Goal: Information Seeking & Learning: Understand process/instructions

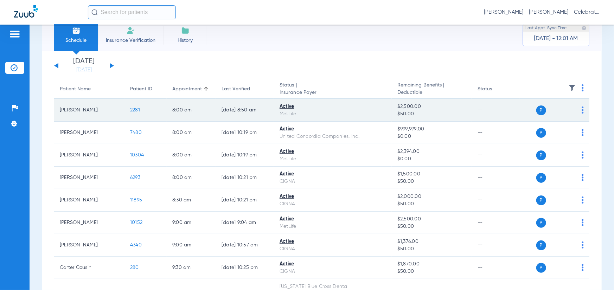
scroll to position [35, 0]
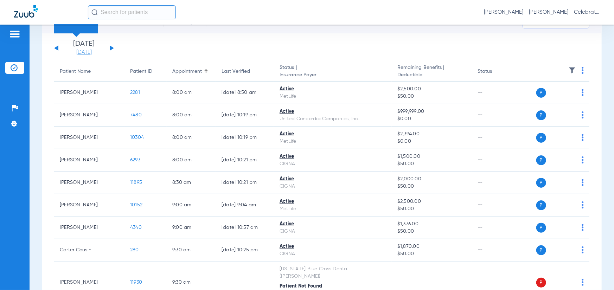
click at [84, 52] on link "[DATE]" at bounding box center [84, 52] width 42 height 7
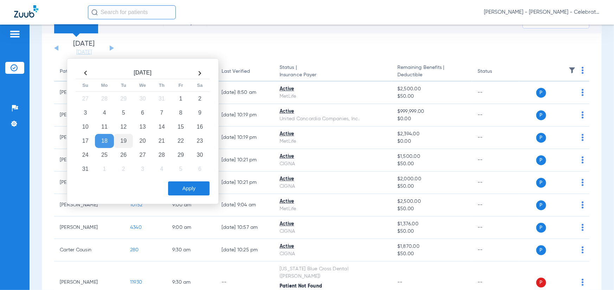
click at [127, 143] on td "19" at bounding box center [123, 141] width 19 height 14
click at [181, 187] on button "Apply" at bounding box center [188, 188] width 41 height 14
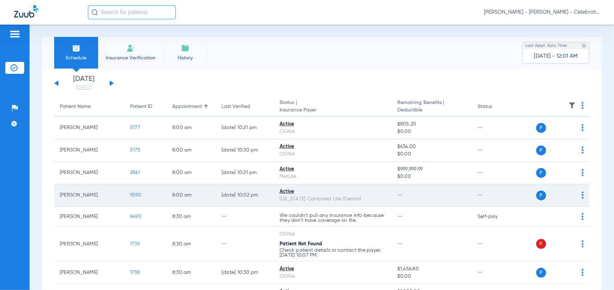
click at [137, 197] on span "9590" at bounding box center [135, 195] width 11 height 5
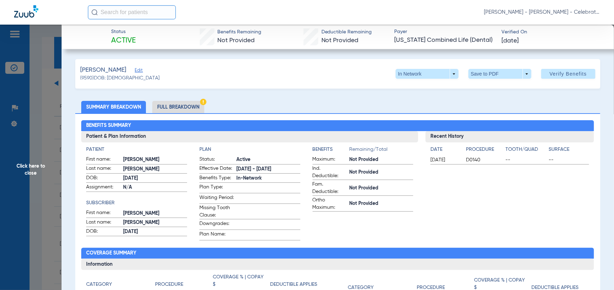
click at [172, 111] on li "Full Breakdown" at bounding box center [178, 107] width 52 height 12
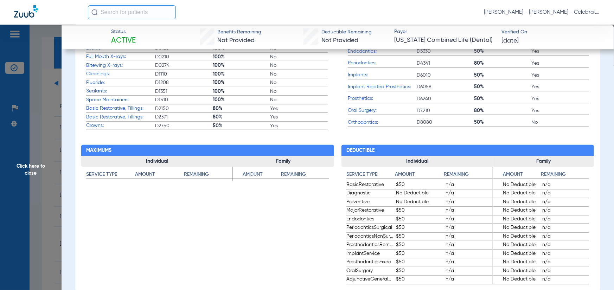
scroll to position [492, 0]
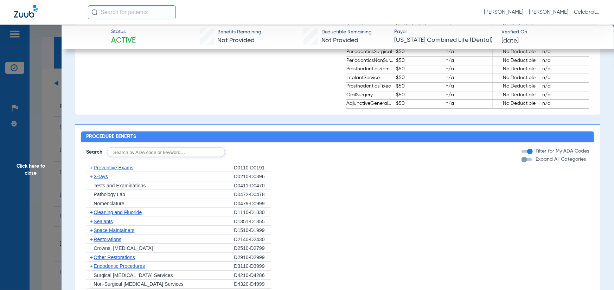
click at [100, 170] on span "Preventive Exams" at bounding box center [113, 168] width 40 height 6
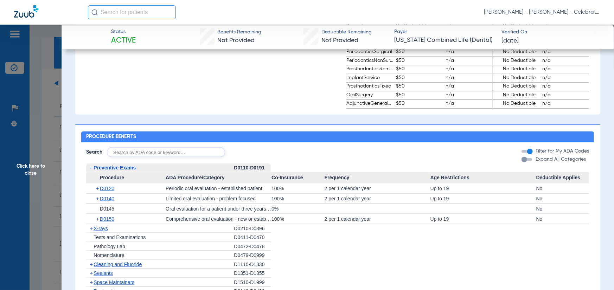
scroll to position [527, 0]
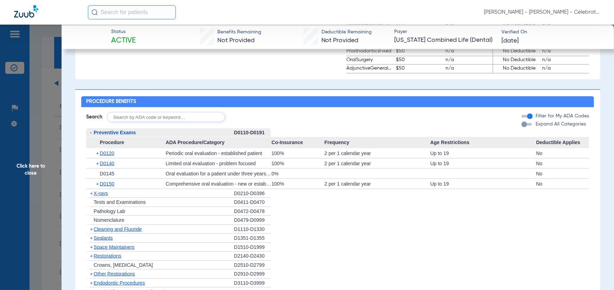
drag, startPoint x: 108, startPoint y: 229, endPoint x: 108, endPoint y: 233, distance: 3.9
click at [108, 233] on div "+ Cleaning and Fluoride" at bounding box center [160, 229] width 148 height 9
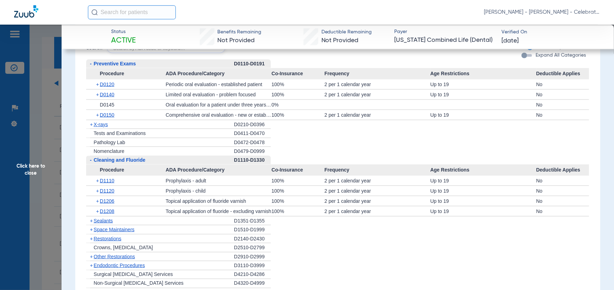
scroll to position [597, 0]
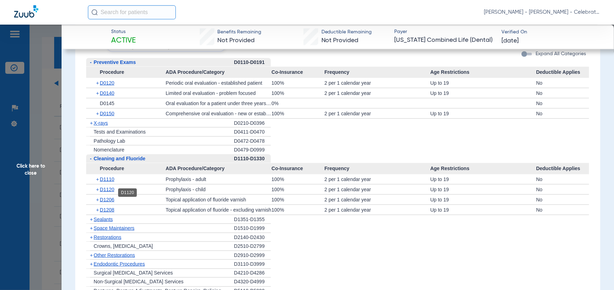
click at [107, 190] on span "D1120" at bounding box center [107, 190] width 14 height 6
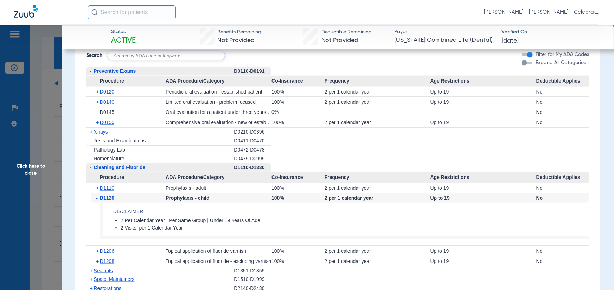
scroll to position [562, 0]
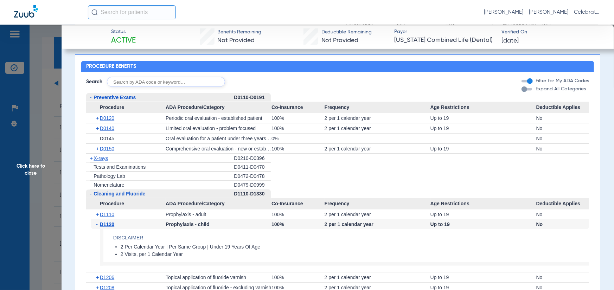
drag, startPoint x: 96, startPoint y: 160, endPoint x: 103, endPoint y: 161, distance: 7.5
click at [96, 160] on span "X-rays" at bounding box center [100, 158] width 14 height 6
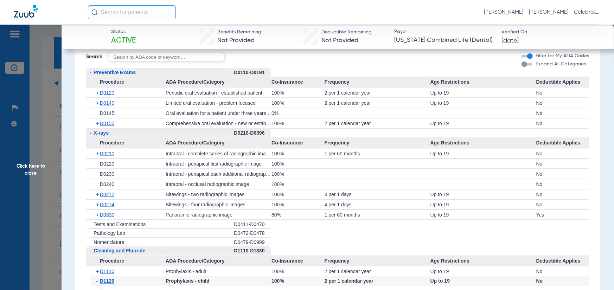
scroll to position [597, 0]
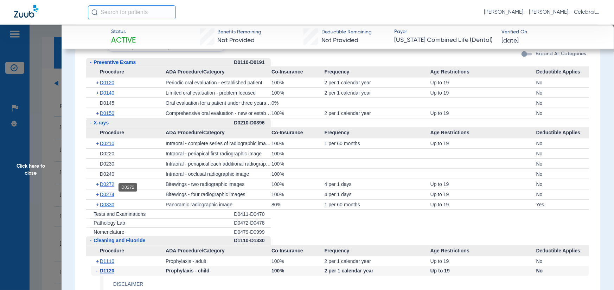
click at [110, 186] on span "D0272" at bounding box center [107, 184] width 14 height 6
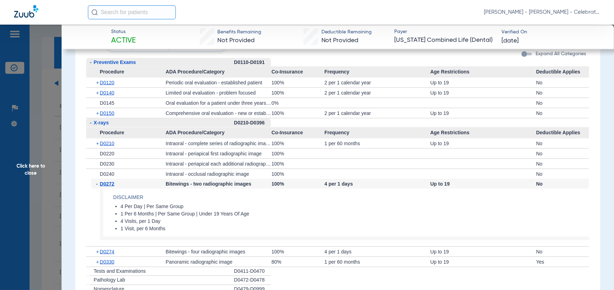
click at [0, 123] on html "[PERSON_NAME] - [PERSON_NAME] - Celebration Pediatric Dentistry Patients Insura…" at bounding box center [307, 145] width 614 height 290
drag, startPoint x: 282, startPoint y: 156, endPoint x: 194, endPoint y: 121, distance: 94.5
click at [282, 156] on div "100%" at bounding box center [297, 154] width 53 height 10
click at [143, 102] on div "+ D0145" at bounding box center [128, 103] width 75 height 10
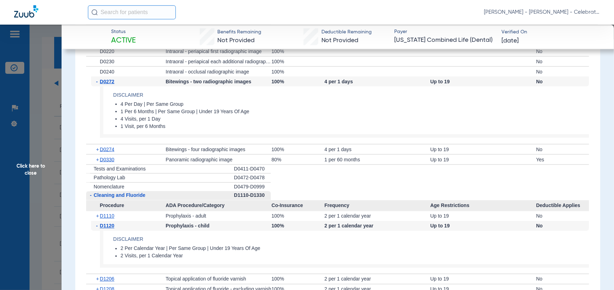
scroll to position [668, 0]
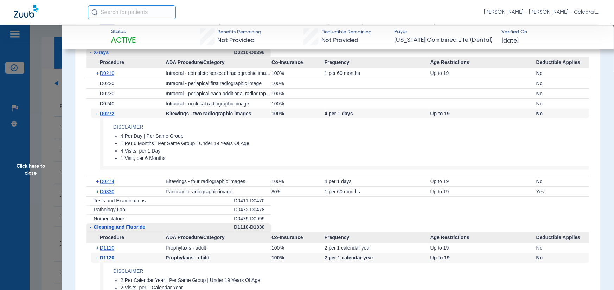
drag, startPoint x: 43, startPoint y: 175, endPoint x: 54, endPoint y: 66, distance: 109.5
click at [43, 175] on span "Click here to close" at bounding box center [31, 170] width 62 height 290
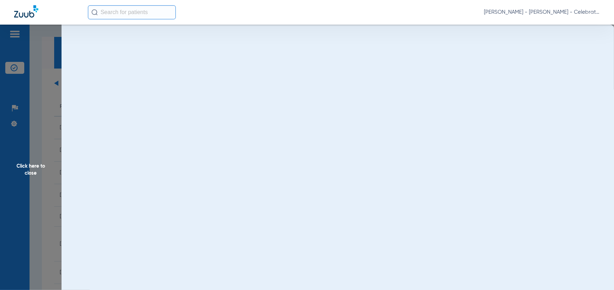
scroll to position [0, 0]
